Goal: Navigation & Orientation: Find specific page/section

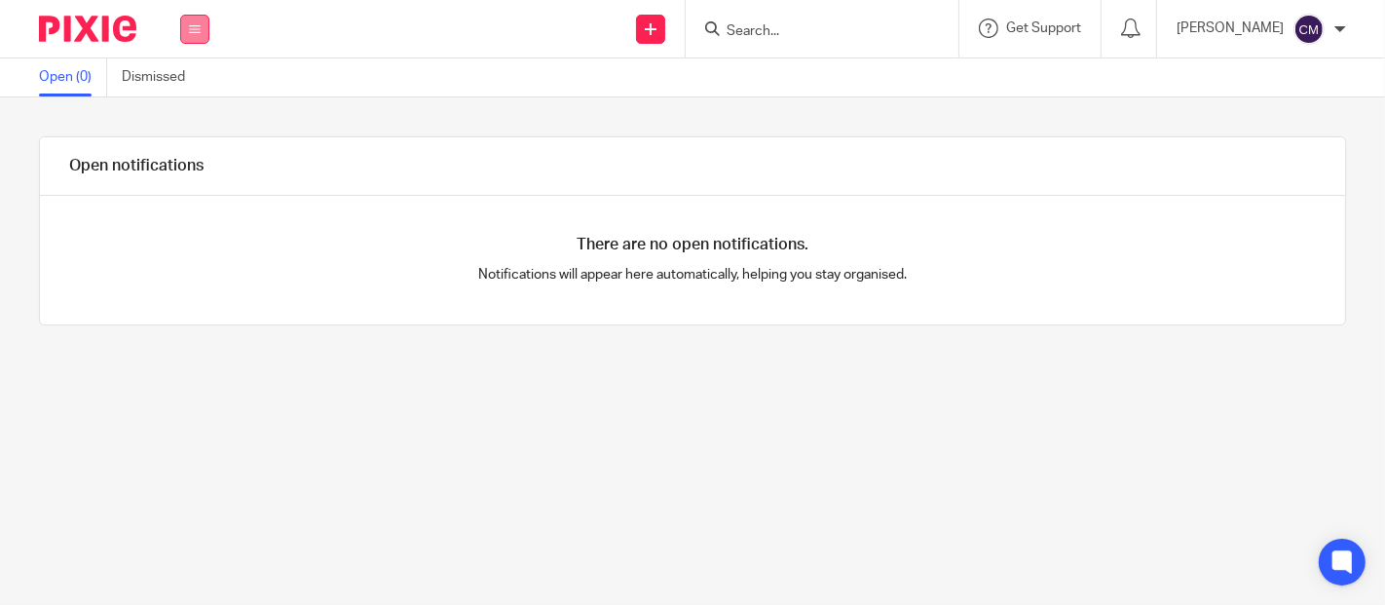
click at [195, 31] on icon at bounding box center [195, 29] width 12 height 12
click at [205, 86] on li "Work" at bounding box center [195, 91] width 52 height 28
click at [491, 425] on div "Open notifications There are no open notifications. Notifications will appear h…" at bounding box center [692, 351] width 1385 height 508
click at [200, 23] on icon at bounding box center [195, 29] width 12 height 12
click at [189, 91] on link "Work" at bounding box center [184, 91] width 31 height 14
